Goal: Transaction & Acquisition: Book appointment/travel/reservation

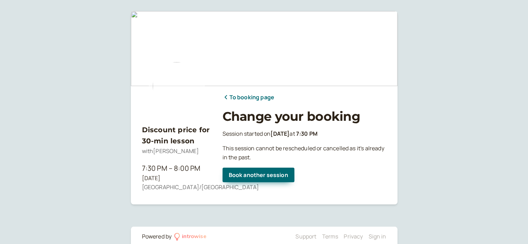
click at [259, 95] on link "To booking page" at bounding box center [249, 97] width 52 height 9
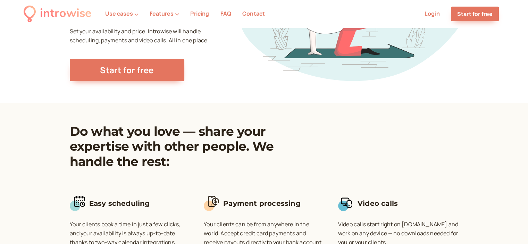
scroll to position [104, 0]
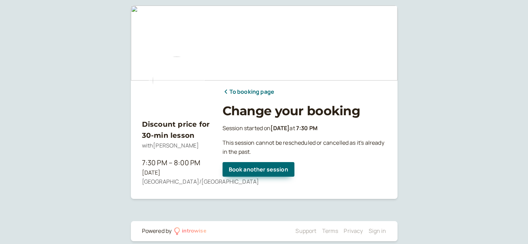
scroll to position [14, 0]
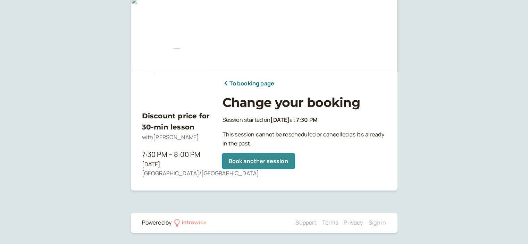
click at [250, 165] on link "Book another session" at bounding box center [259, 161] width 72 height 15
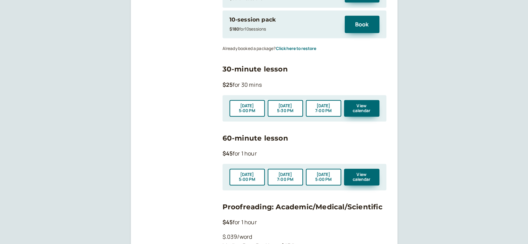
scroll to position [720, 0]
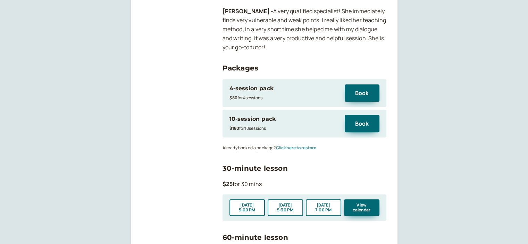
click at [304, 145] on button "Click here to restore" at bounding box center [296, 147] width 40 height 5
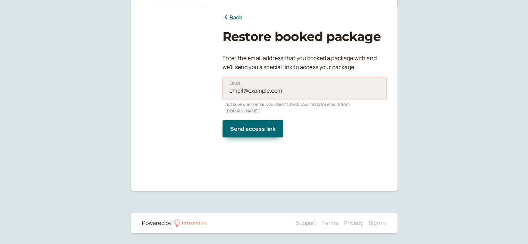
click at [266, 95] on input "Email" at bounding box center [305, 88] width 164 height 22
type input "[EMAIL_ADDRESS][DOMAIN_NAME]"
click at [260, 125] on span "Send access link" at bounding box center [253, 129] width 46 height 8
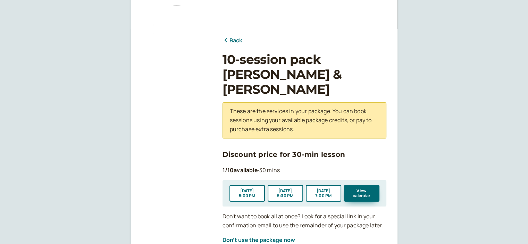
scroll to position [69, 0]
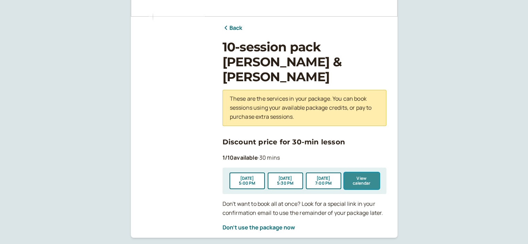
click at [368, 173] on button "View calendar" at bounding box center [361, 181] width 35 height 17
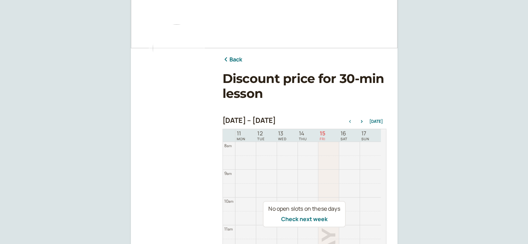
scroll to position [104, 0]
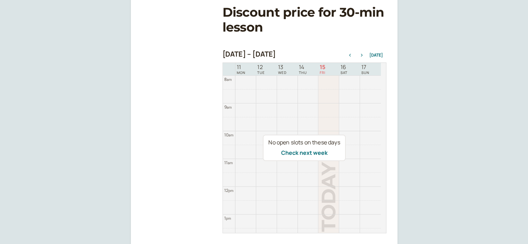
click at [366, 57] on button "button" at bounding box center [362, 55] width 8 height 5
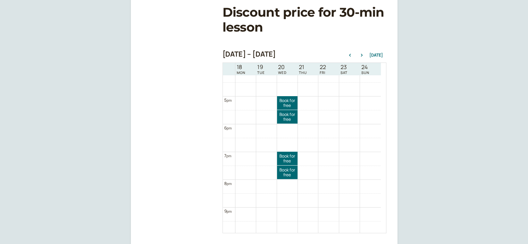
scroll to position [431, 0]
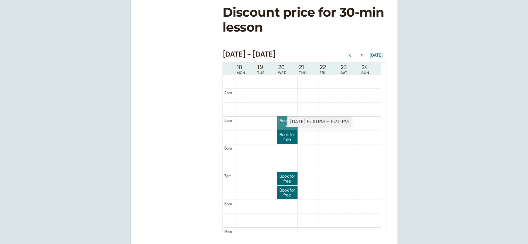
click at [283, 123] on link "Book for free free" at bounding box center [287, 123] width 20 height 14
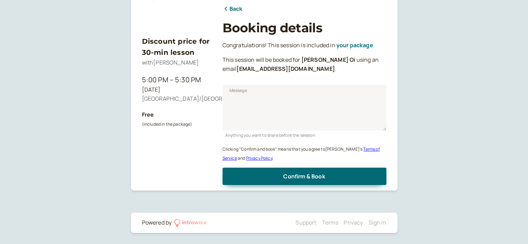
scroll to position [86, 0]
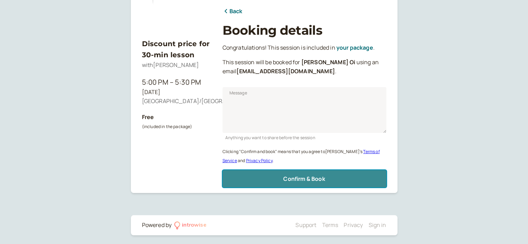
click at [300, 177] on span "Confirm & Book" at bounding box center [304, 179] width 42 height 8
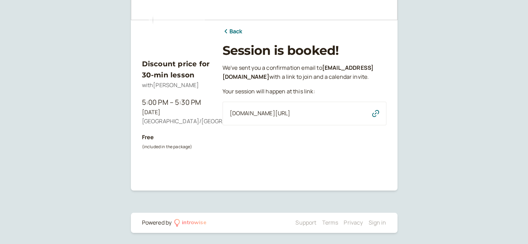
scroll to position [66, 0]
